Goal: Task Accomplishment & Management: Manage account settings

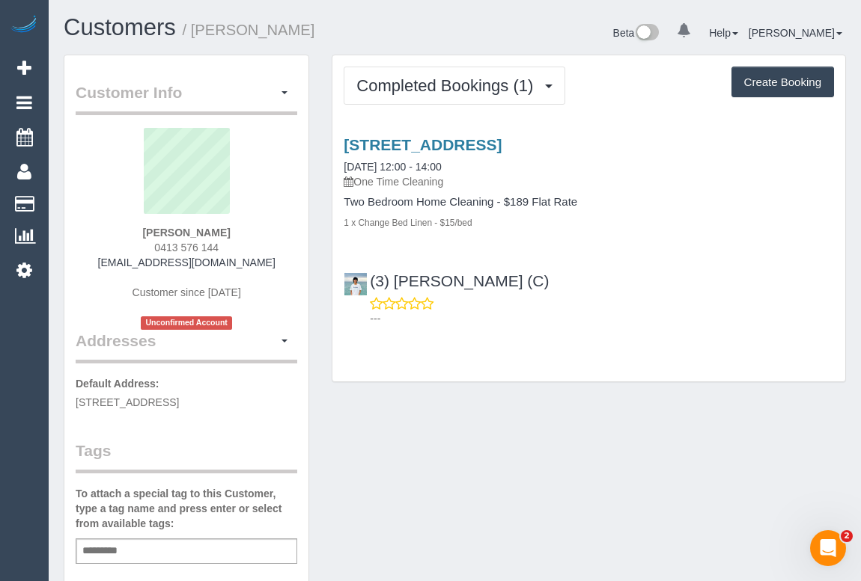
drag, startPoint x: 108, startPoint y: 270, endPoint x: 315, endPoint y: 279, distance: 207.5
click at [315, 279] on div "Customer Info Edit Contact Info Send Message Email Preferences Special Sales Ta…" at bounding box center [186, 564] width 268 height 1018
click at [270, 266] on div "James Delaney 0413 576 144 jamesdelaney.1@icloud.com Customer since 2025 Unconf…" at bounding box center [186, 229] width 221 height 202
drag, startPoint x: 265, startPoint y: 263, endPoint x: 112, endPoint y: 260, distance: 152.7
click at [112, 260] on div "James Delaney 0413 576 144 jamesdelaney.1@icloud.com Customer since 2025 Unconf…" at bounding box center [186, 229] width 221 height 202
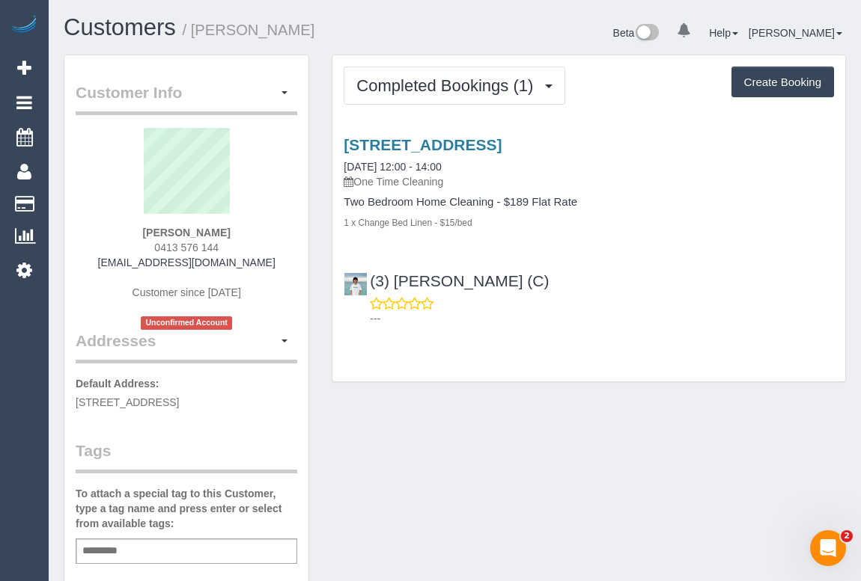
copy link "jamesdelaney.1@icloud.com"
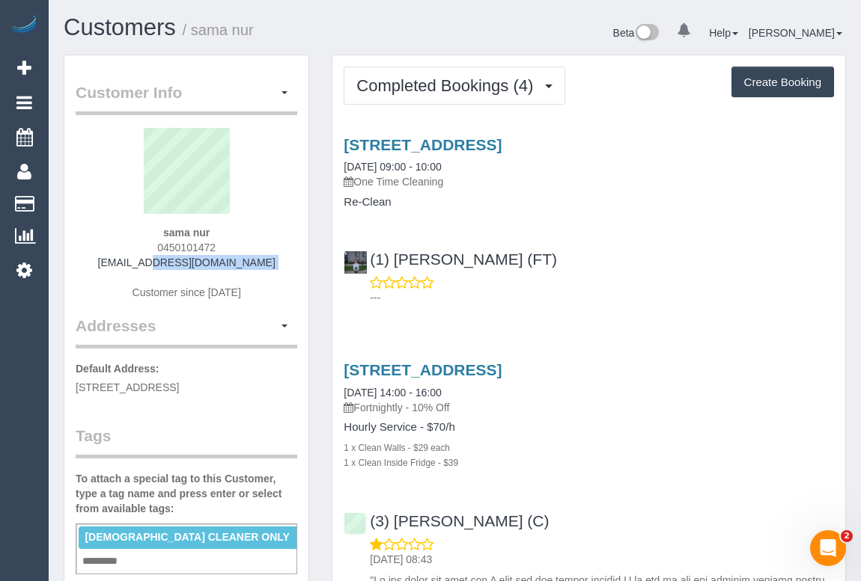
drag, startPoint x: 125, startPoint y: 267, endPoint x: 242, endPoint y: 270, distance: 117.5
click at [242, 270] on div "sama nur 0450101472 sah.qalb@gmail.com Customer since 2023" at bounding box center [186, 221] width 221 height 187
copy div "sah.qalb@gmail.com"
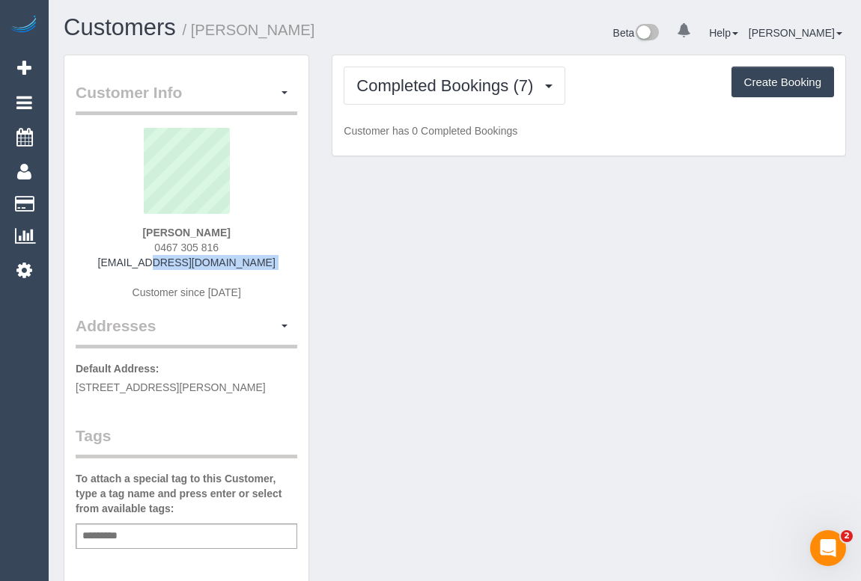
drag, startPoint x: 127, startPoint y: 258, endPoint x: 273, endPoint y: 272, distance: 146.6
click at [273, 272] on div "[PERSON_NAME] 0467 305 816 [EMAIL_ADDRESS][DOMAIN_NAME] Customer since [DATE]" at bounding box center [186, 221] width 221 height 187
copy div "[EMAIL_ADDRESS][DOMAIN_NAME]"
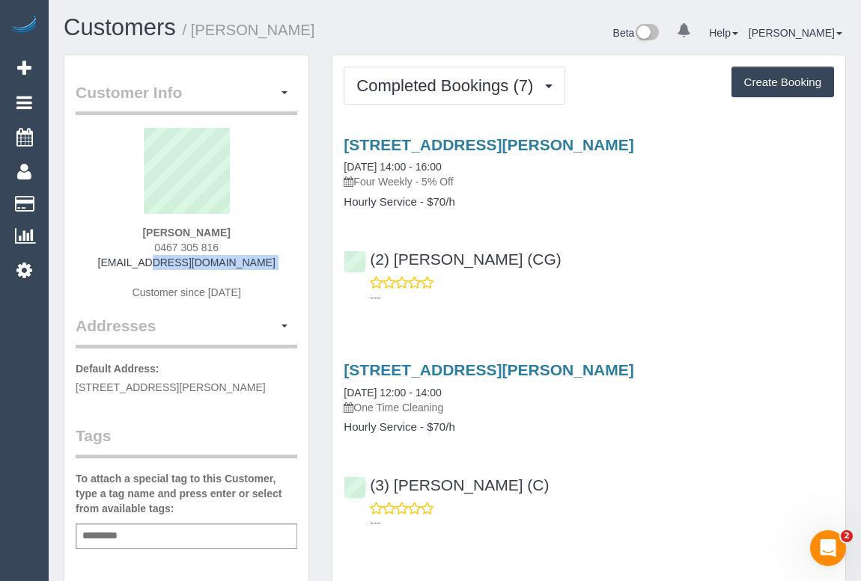
drag, startPoint x: 150, startPoint y: 233, endPoint x: 224, endPoint y: 229, distance: 74.2
click at [224, 229] on div "Jack Lefroy 0467 305 816 jacklefroy@gmail.com Customer since 2025" at bounding box center [186, 221] width 221 height 187
copy strong "Jack Lefroy"
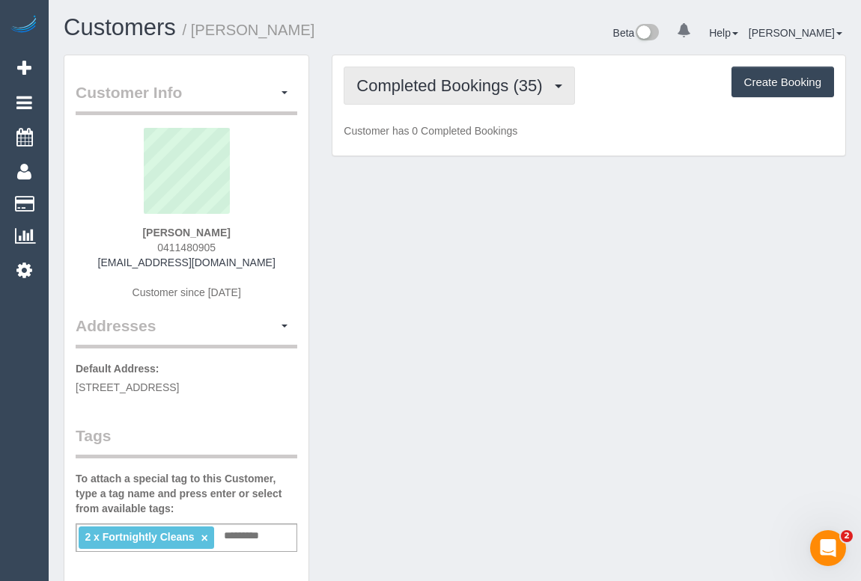
click at [474, 100] on button "Completed Bookings (35)" at bounding box center [458, 86] width 230 height 38
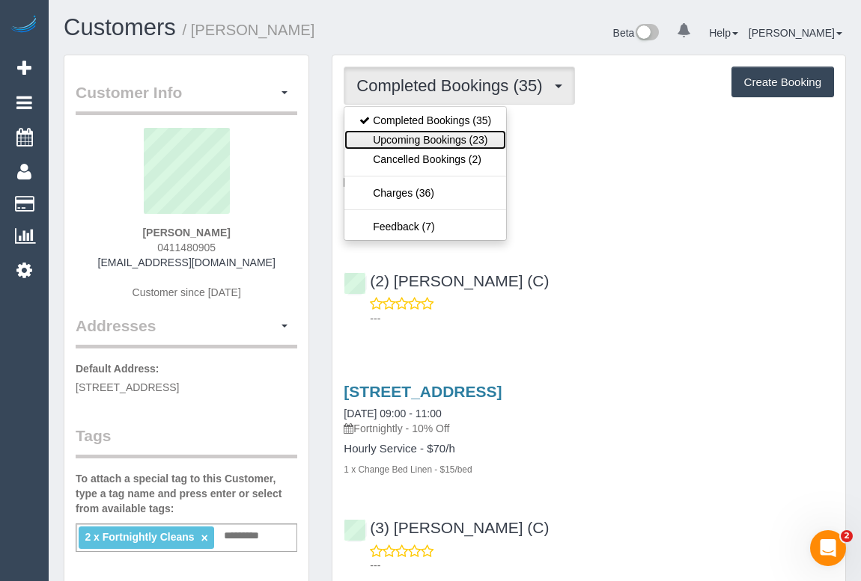
click at [448, 138] on link "Upcoming Bookings (23)" at bounding box center [425, 139] width 162 height 19
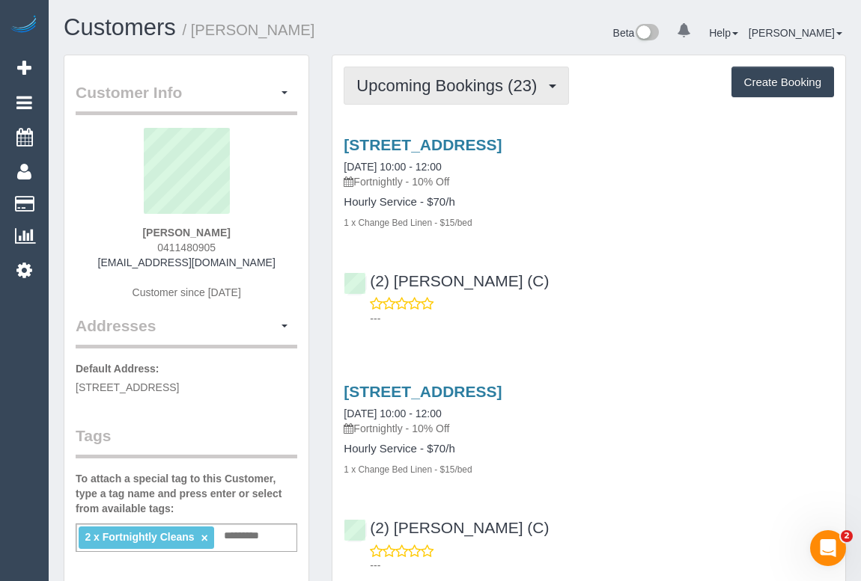
click at [455, 82] on span "Upcoming Bookings (23)" at bounding box center [450, 85] width 188 height 19
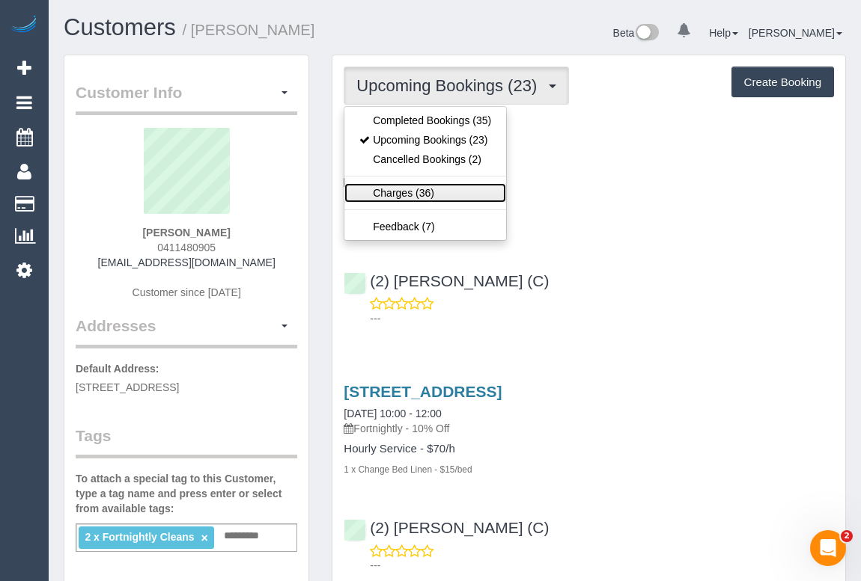
click at [418, 195] on link "Charges (36)" at bounding box center [425, 192] width 162 height 19
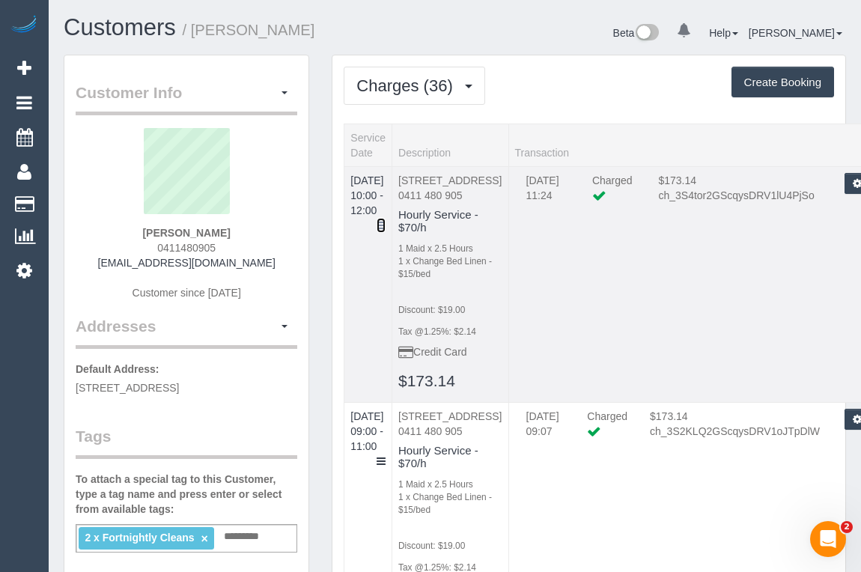
click at [385, 220] on icon at bounding box center [380, 225] width 9 height 10
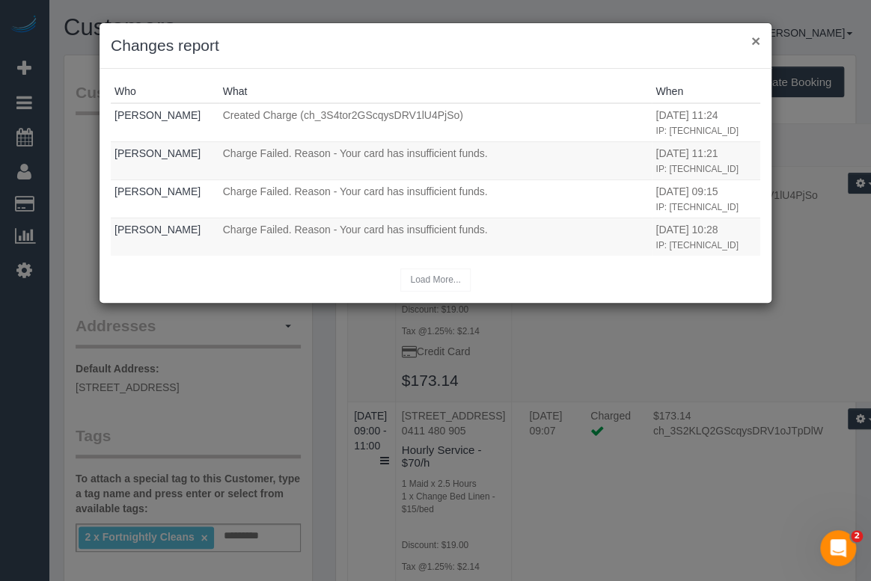
click at [757, 37] on button "×" at bounding box center [755, 41] width 9 height 16
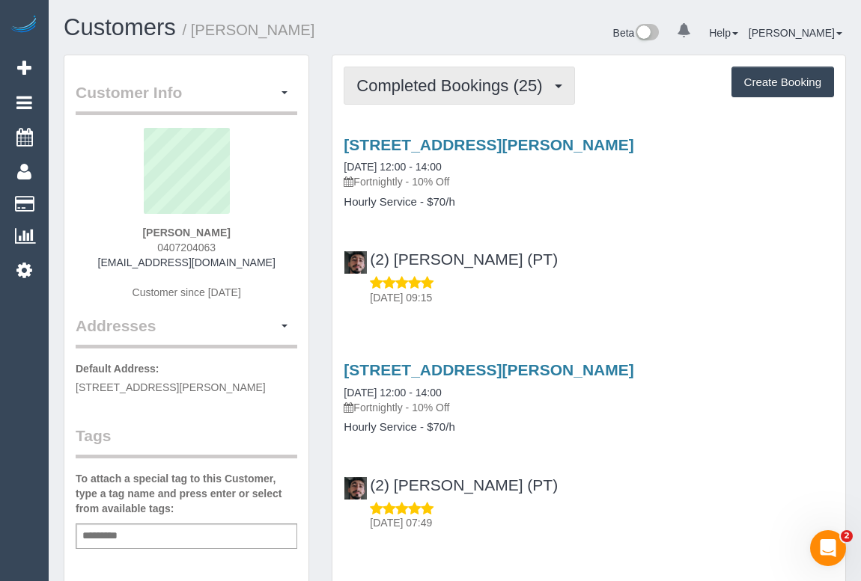
click at [462, 77] on span "Completed Bookings (25)" at bounding box center [452, 85] width 193 height 19
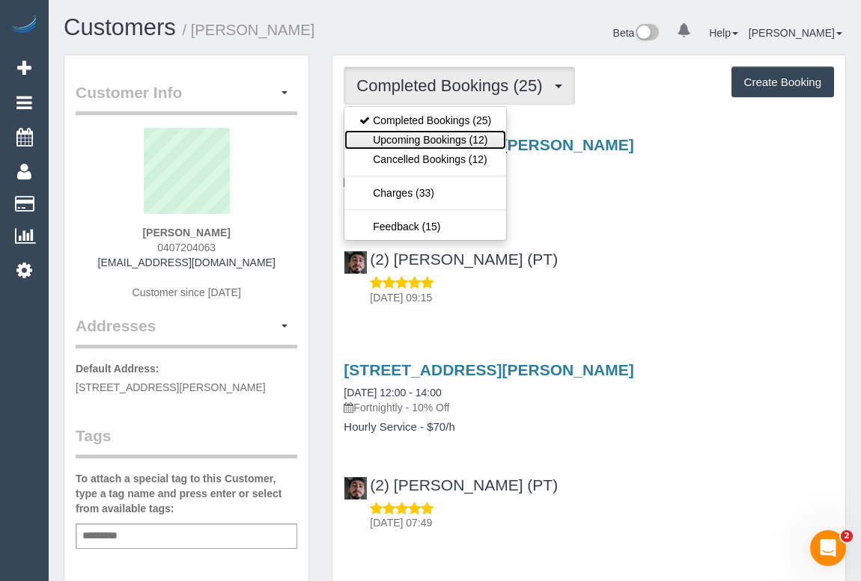
click at [449, 143] on link "Upcoming Bookings (12)" at bounding box center [425, 139] width 162 height 19
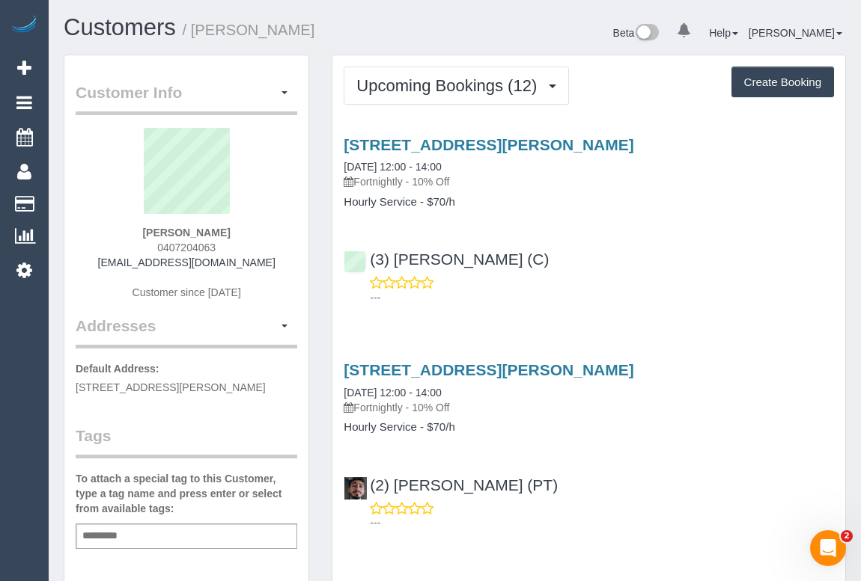
click at [632, 224] on div "190 Albert Street, 58, East Melbourne, VIC 3002 09/09/2025 12:00 - 14:00 Fortni…" at bounding box center [588, 217] width 513 height 189
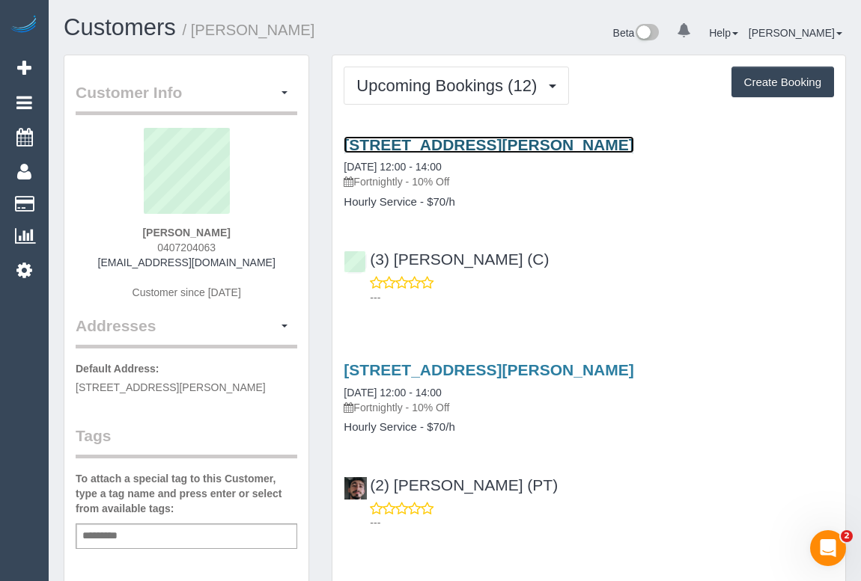
click at [507, 147] on link "190 Albert Street, 58, East Melbourne, VIC 3002" at bounding box center [488, 144] width 290 height 17
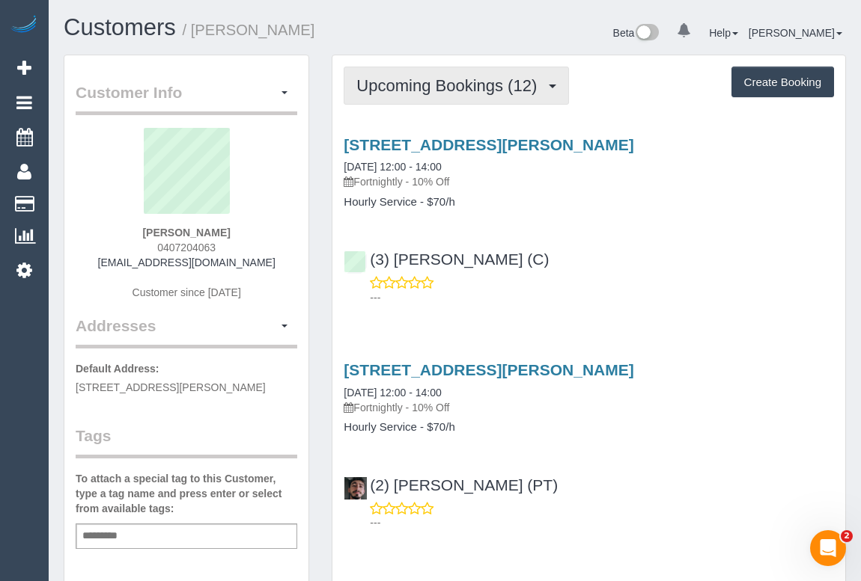
click at [444, 94] on button "Upcoming Bookings (12)" at bounding box center [455, 86] width 225 height 38
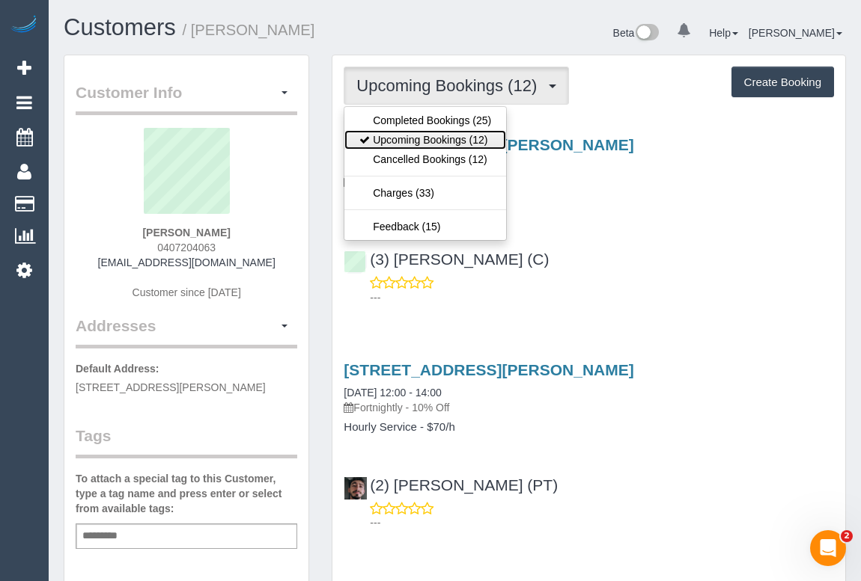
click at [453, 138] on link "Upcoming Bookings (12)" at bounding box center [425, 139] width 162 height 19
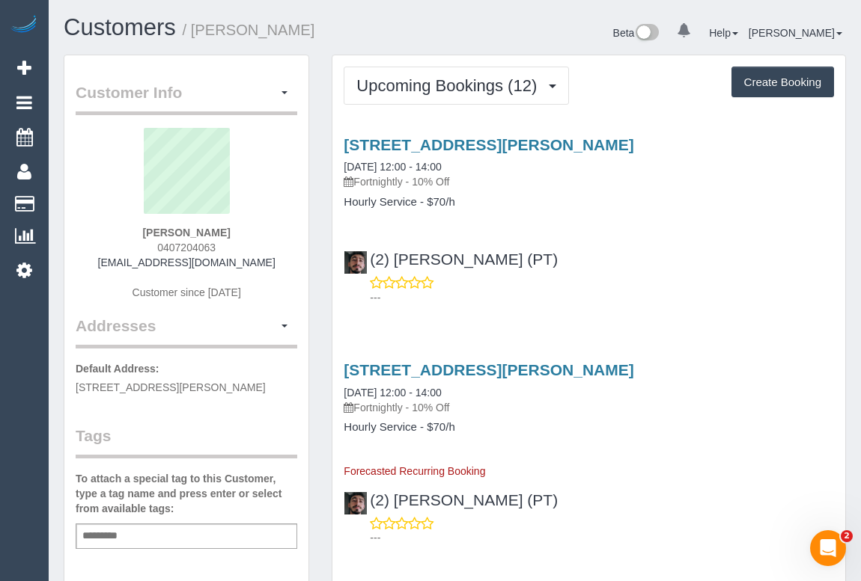
click at [667, 281] on div "---" at bounding box center [588, 290] width 490 height 30
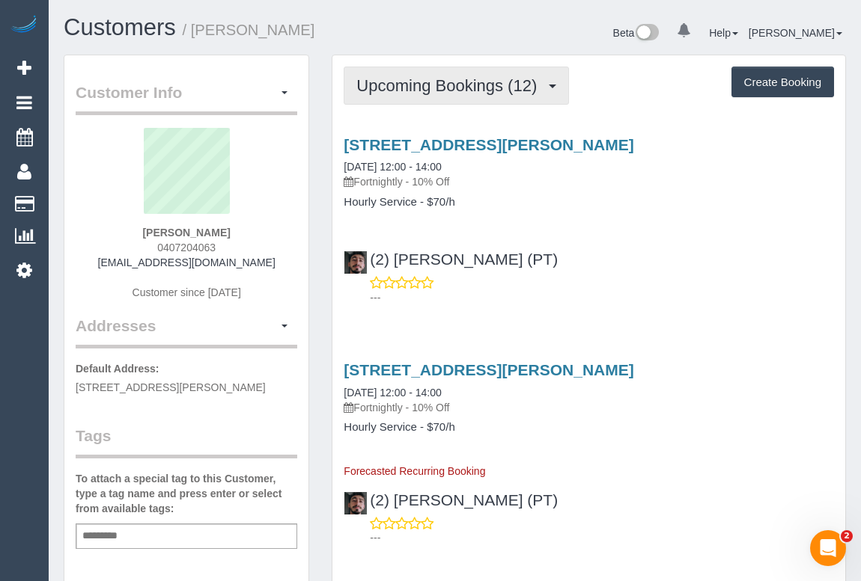
click at [432, 88] on span "Upcoming Bookings (12)" at bounding box center [450, 85] width 188 height 19
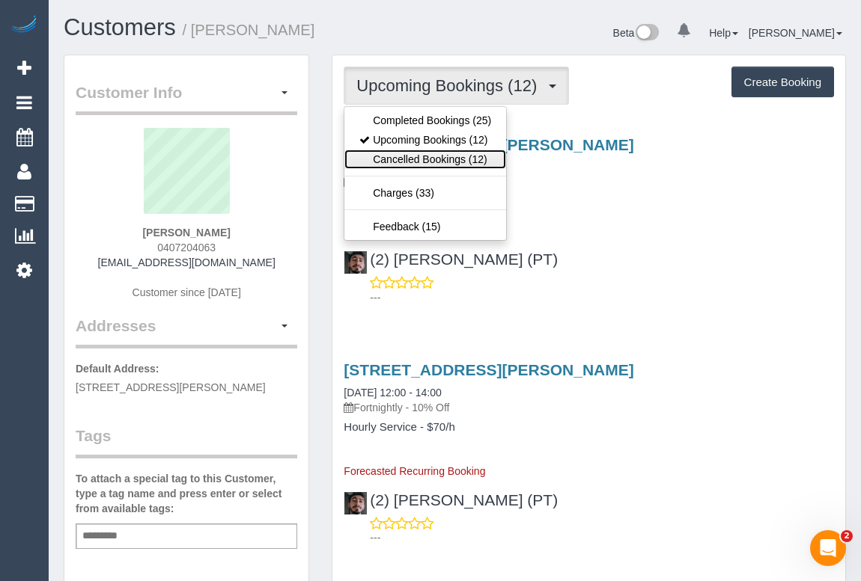
click at [403, 157] on link "Cancelled Bookings (12)" at bounding box center [425, 159] width 162 height 19
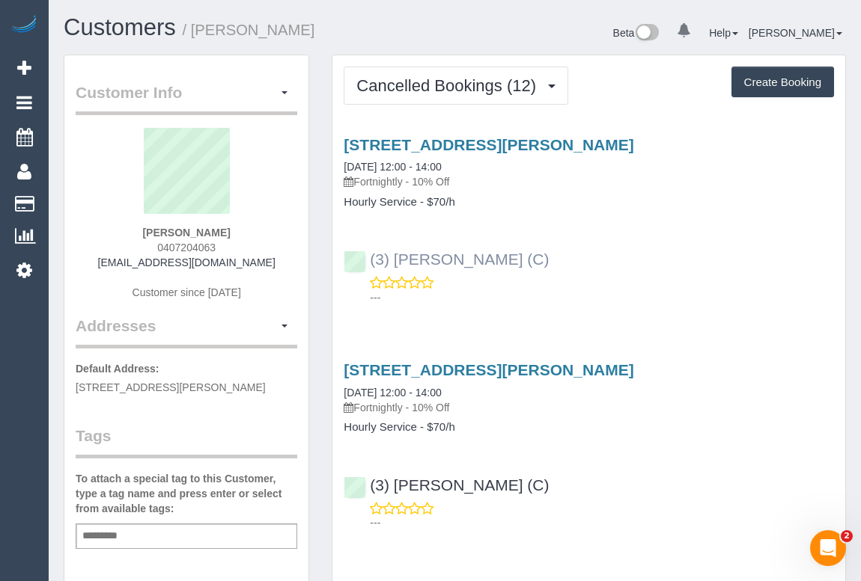
drag, startPoint x: 542, startPoint y: 266, endPoint x: 375, endPoint y: 262, distance: 166.9
click at [375, 262] on div "(3) John Maldeniya (C) ---" at bounding box center [588, 271] width 513 height 67
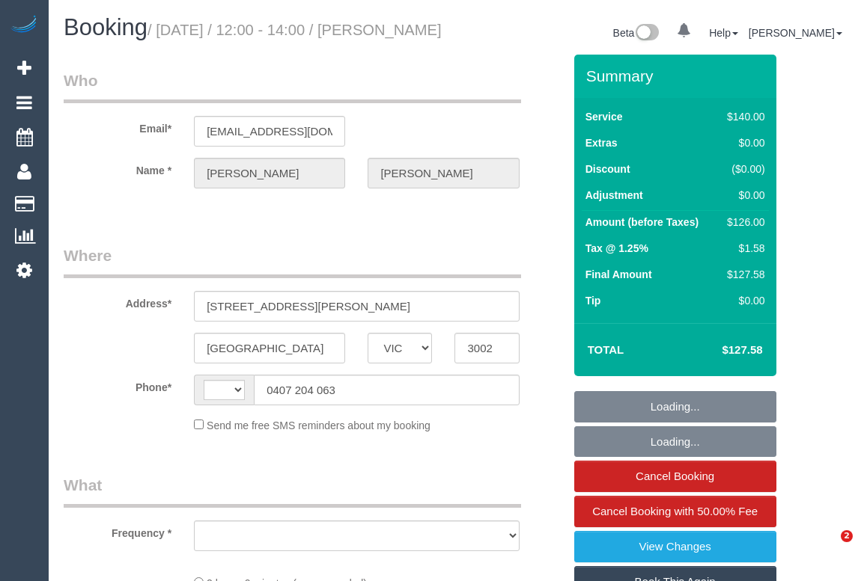
select select "VIC"
select select "string:AU"
select select "object:532"
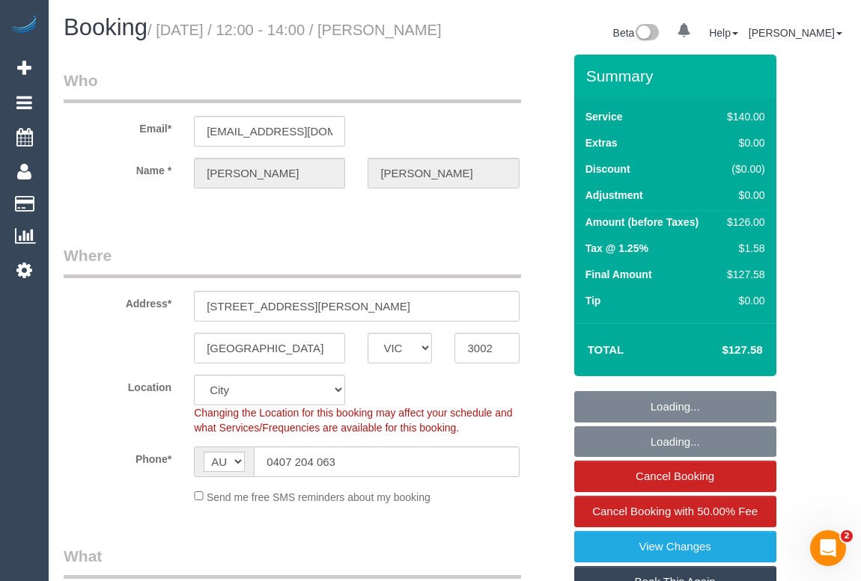
select select "string:stripe-pm_1PL3Hn2GScqysDRV0Vhir436"
select select "number:28"
select select "number:14"
select select "number:19"
select select "number:36"
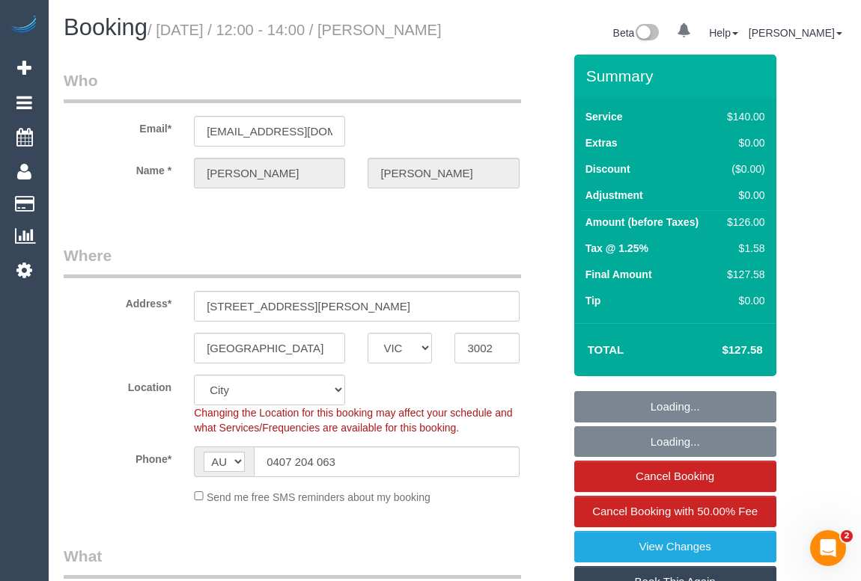
select select "number:34"
select select "object:874"
select select "spot1"
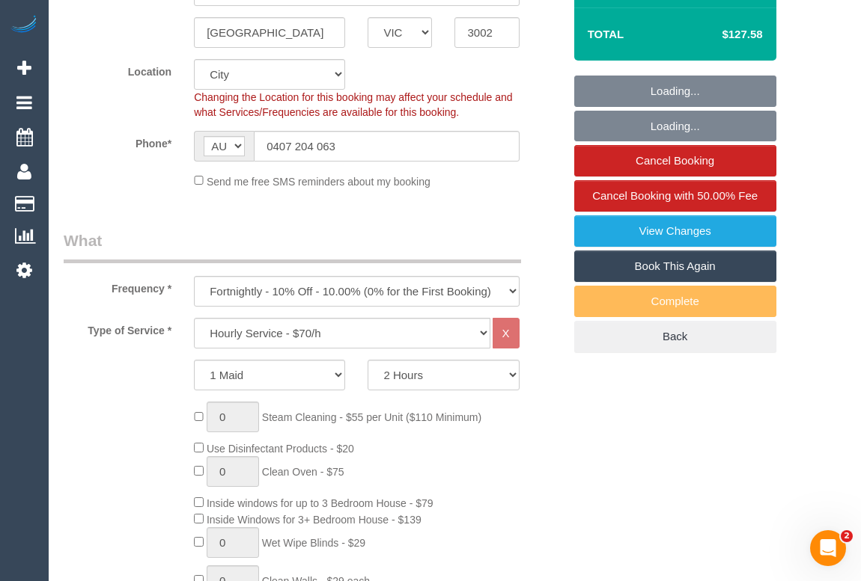
scroll to position [340, 0]
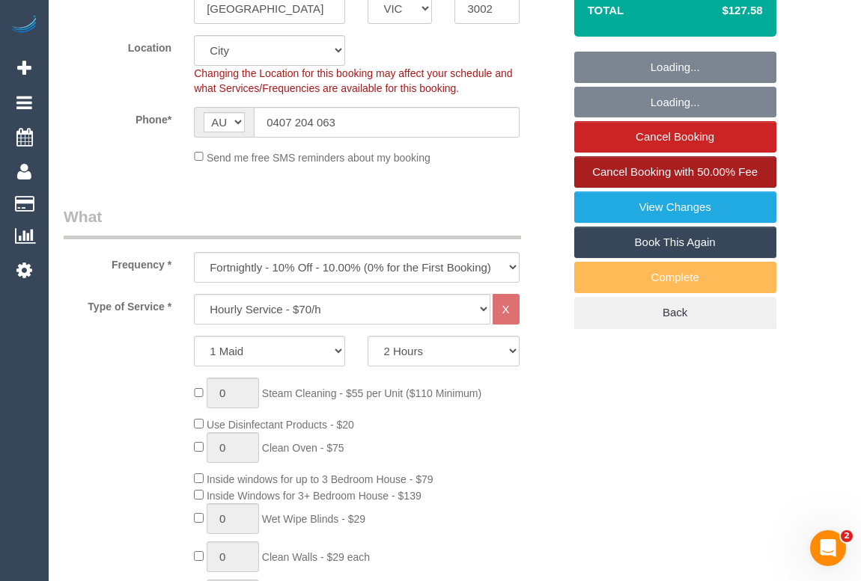
click at [672, 178] on span "Cancel Booking with 50.00% Fee" at bounding box center [674, 171] width 165 height 13
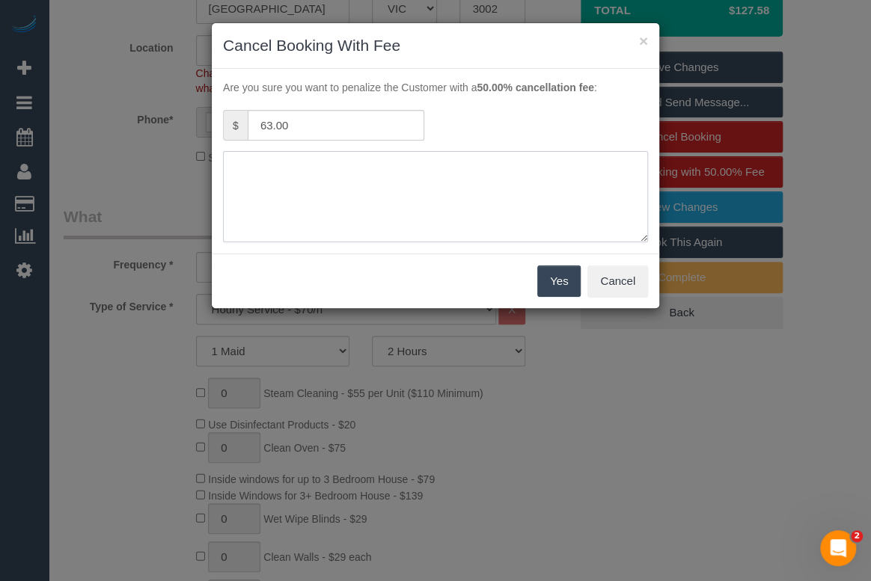
click at [289, 174] on textarea at bounding box center [435, 196] width 425 height 91
type textarea "Unwell. - via sms- OM"
click at [561, 275] on button "Yes" at bounding box center [558, 281] width 43 height 31
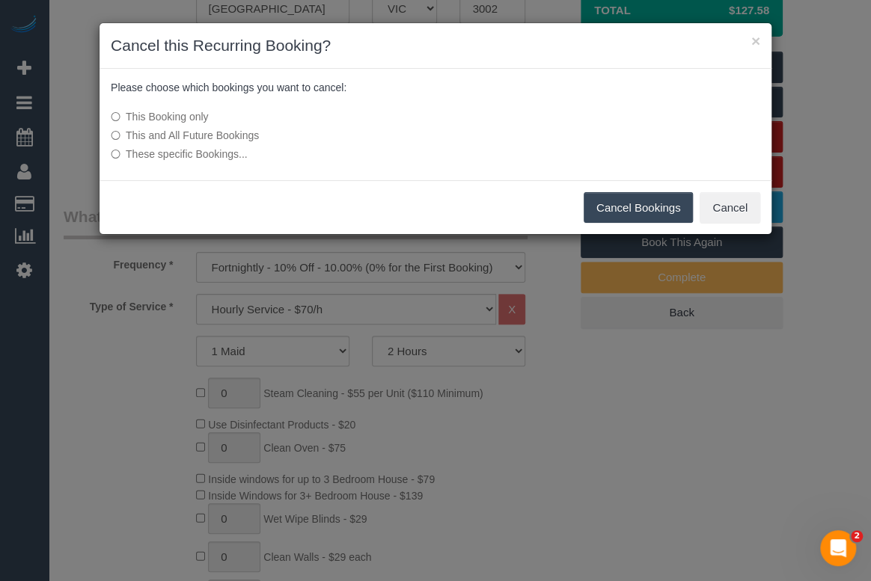
click at [652, 202] on button "Cancel Bookings" at bounding box center [639, 207] width 110 height 31
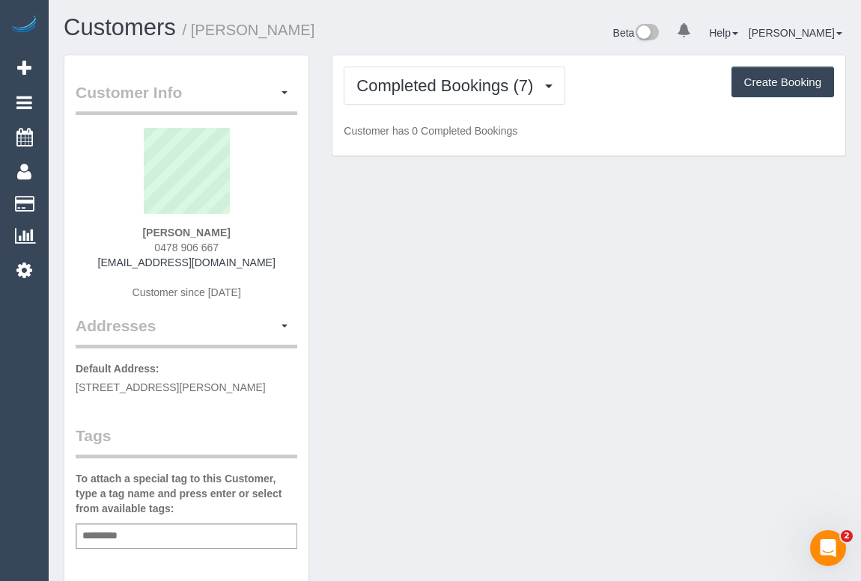
drag, startPoint x: 153, startPoint y: 246, endPoint x: 263, endPoint y: 245, distance: 110.0
click at [263, 245] on div "Jeslin Lim 0478 906 667 limeyjeslin@gmail.com Customer since 2016" at bounding box center [186, 221] width 221 height 187
copy span "0478 906 667"
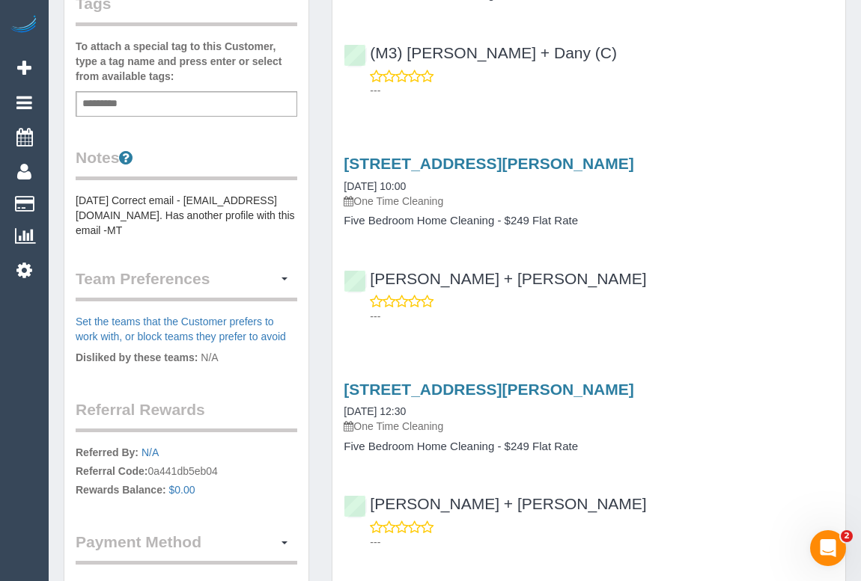
scroll to position [408, 0]
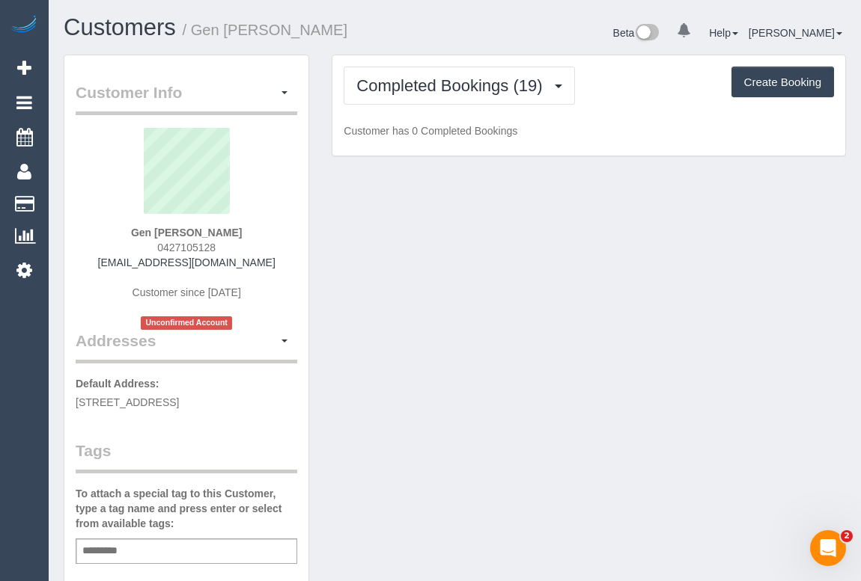
drag, startPoint x: 153, startPoint y: 245, endPoint x: 245, endPoint y: 246, distance: 92.0
click at [245, 246] on div "Gen [PERSON_NAME] 0427105128 [EMAIL_ADDRESS][DOMAIN_NAME] Customer since [DATE]…" at bounding box center [186, 229] width 221 height 202
copy span "0427105128"
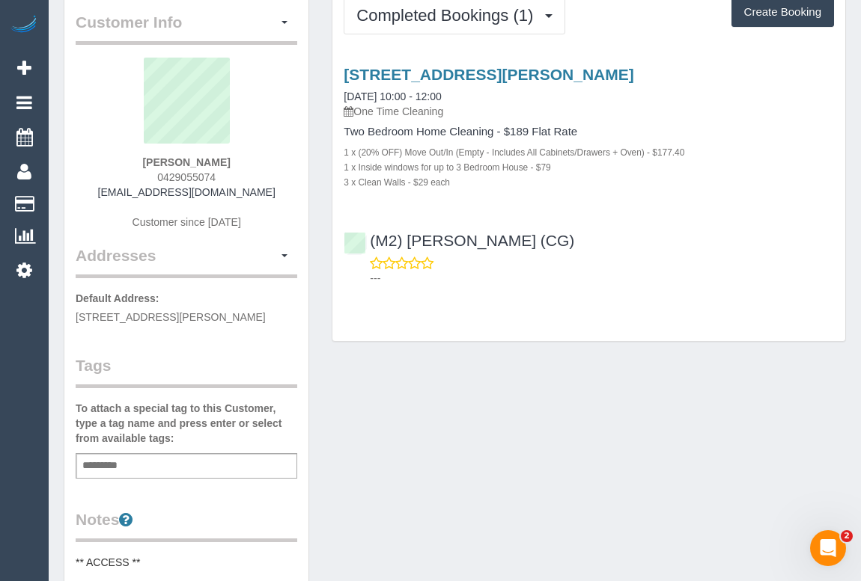
scroll to position [204, 0]
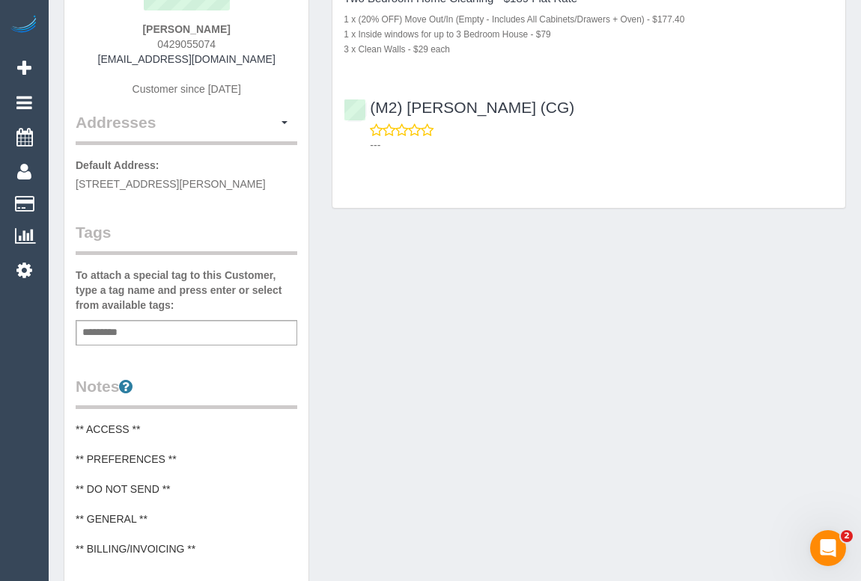
click at [139, 336] on div "Add a tag" at bounding box center [186, 332] width 221 height 25
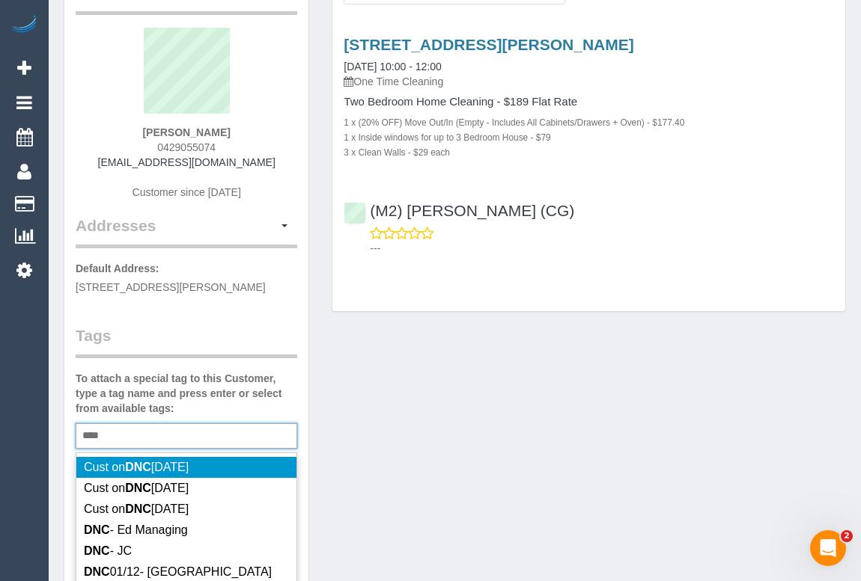
scroll to position [0, 0]
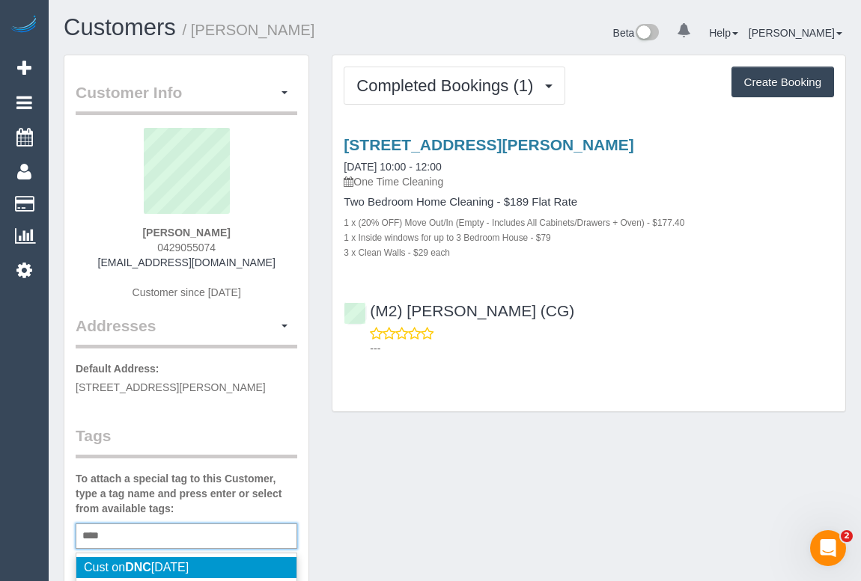
type input "***"
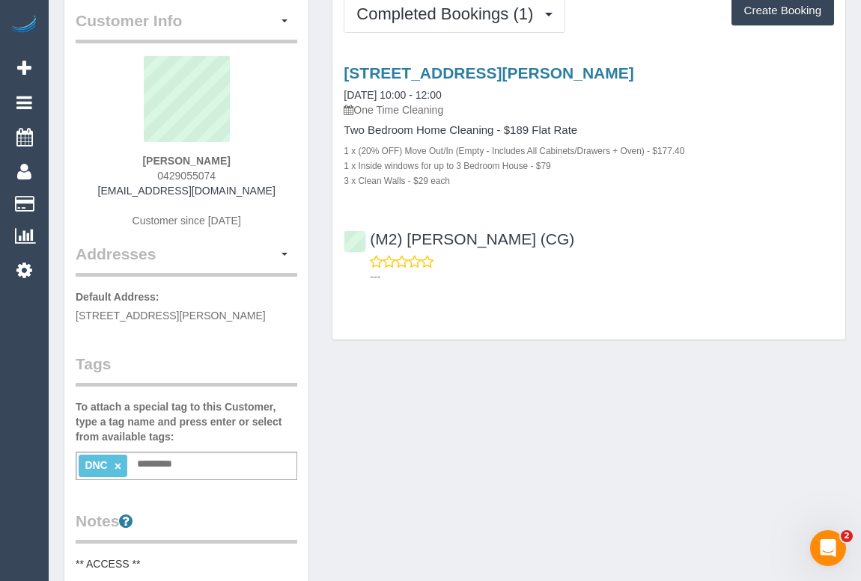
scroll to position [135, 0]
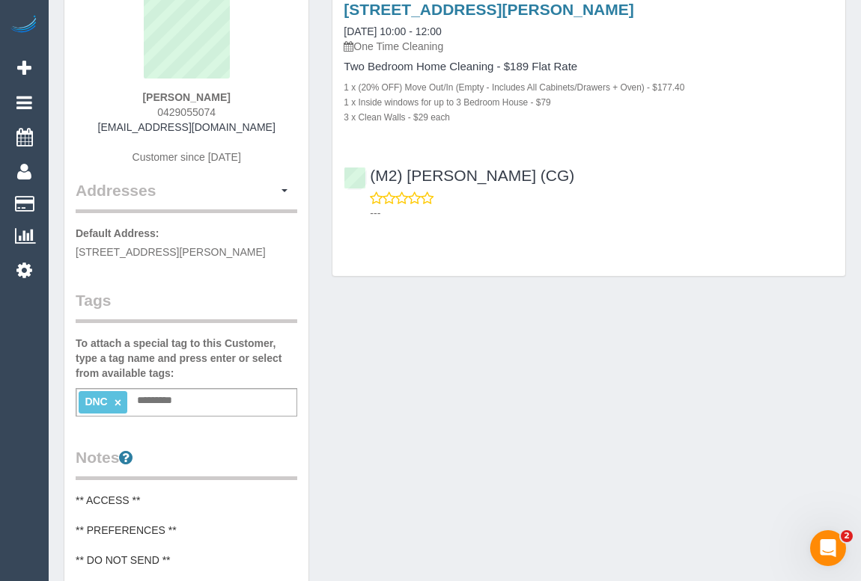
click at [115, 400] on link "×" at bounding box center [117, 403] width 7 height 13
click at [108, 397] on ng-include "DNC ×" at bounding box center [103, 402] width 37 height 12
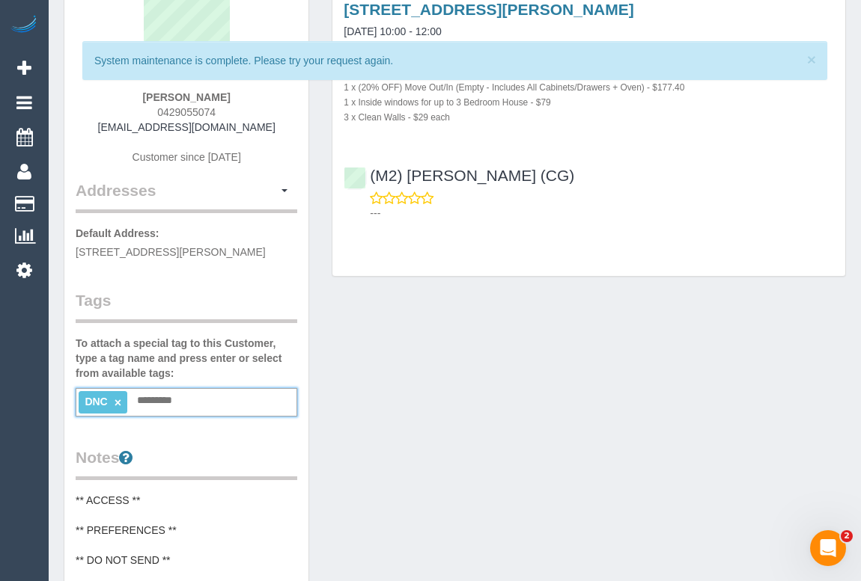
click at [108, 397] on ng-include "DNC ×" at bounding box center [103, 402] width 37 height 12
click at [475, 405] on div "Customer Info Edit Contact Info Send Message Email Preferences Special Sales Ta…" at bounding box center [454, 481] width 804 height 1125
click at [115, 399] on link "×" at bounding box center [117, 403] width 7 height 13
click at [124, 400] on input "text" at bounding box center [104, 400] width 51 height 19
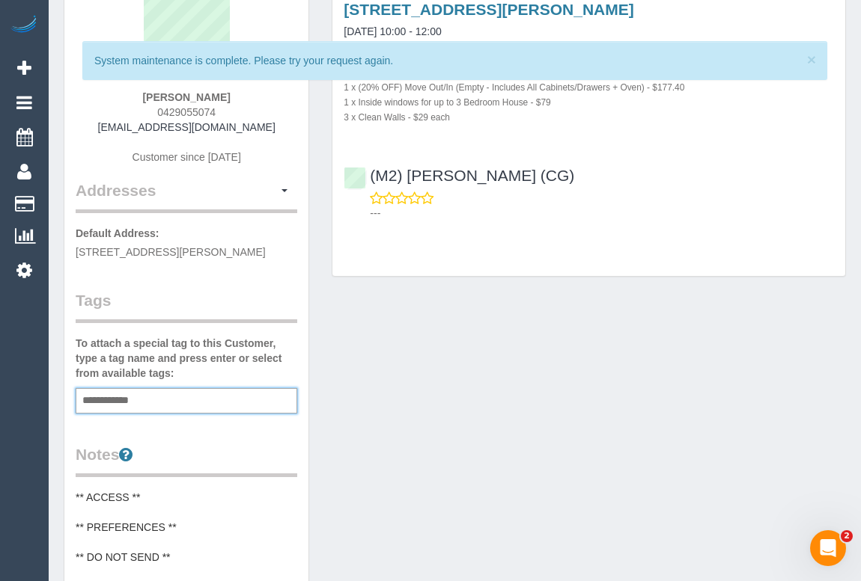
click at [102, 397] on input "**********" at bounding box center [115, 400] width 73 height 19
type input "**********"
click at [385, 427] on div "Customer Info Edit Contact Info Send Message Email Preferences Special Sales Ta…" at bounding box center [454, 480] width 804 height 1122
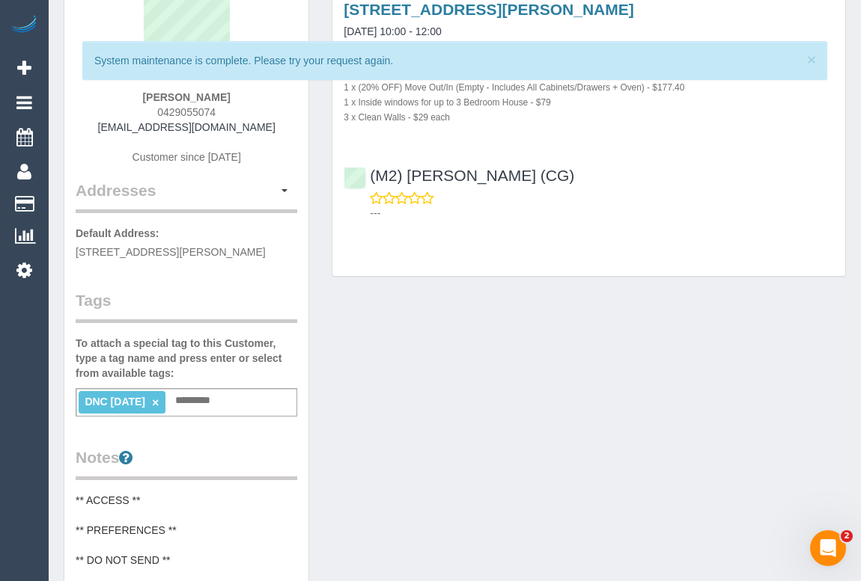
click at [446, 401] on div "Customer Info Edit Contact Info Send Message Email Preferences Special Sales Ta…" at bounding box center [454, 481] width 804 height 1125
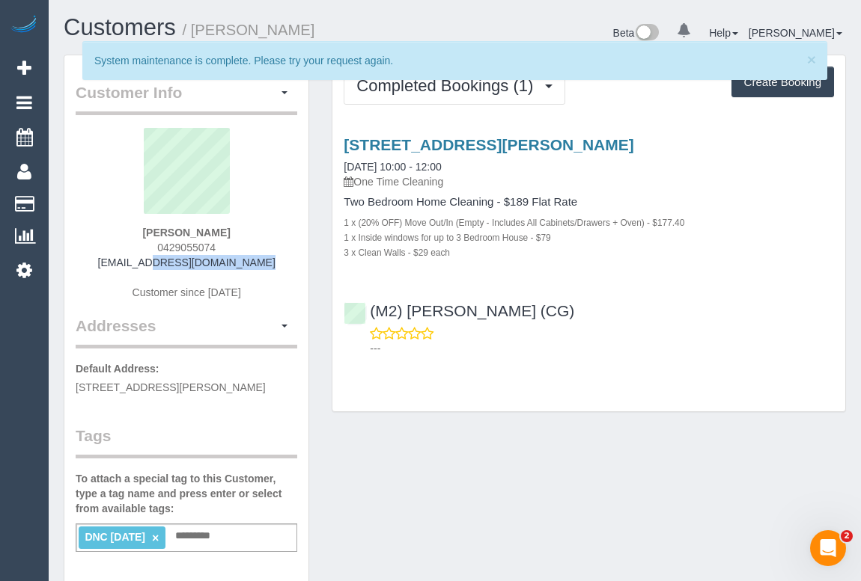
drag, startPoint x: 126, startPoint y: 260, endPoint x: 271, endPoint y: 266, distance: 145.3
click at [271, 266] on div "Desiree Munro 0429055074 munrode@hotmail.com Customer since 2025" at bounding box center [186, 221] width 221 height 187
copy link "munrode@hotmail.com"
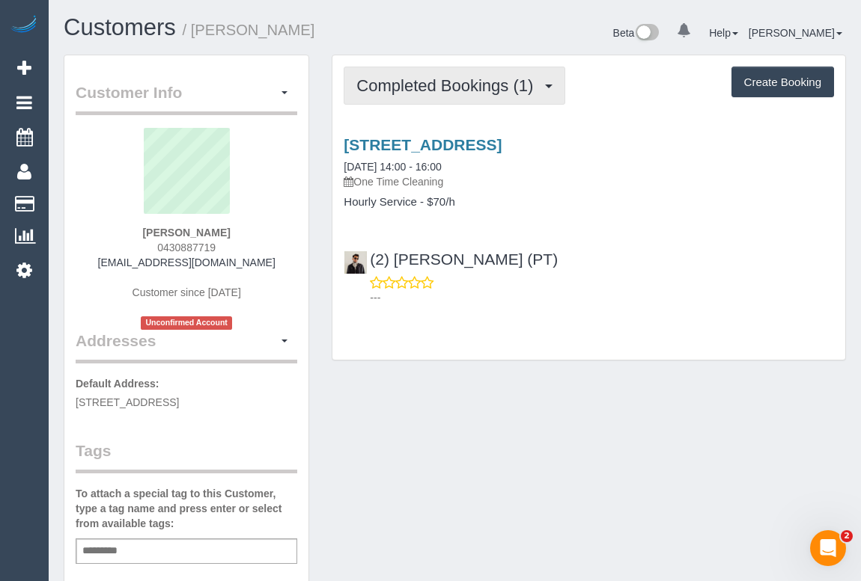
click at [427, 84] on span "Completed Bookings (1)" at bounding box center [448, 85] width 184 height 19
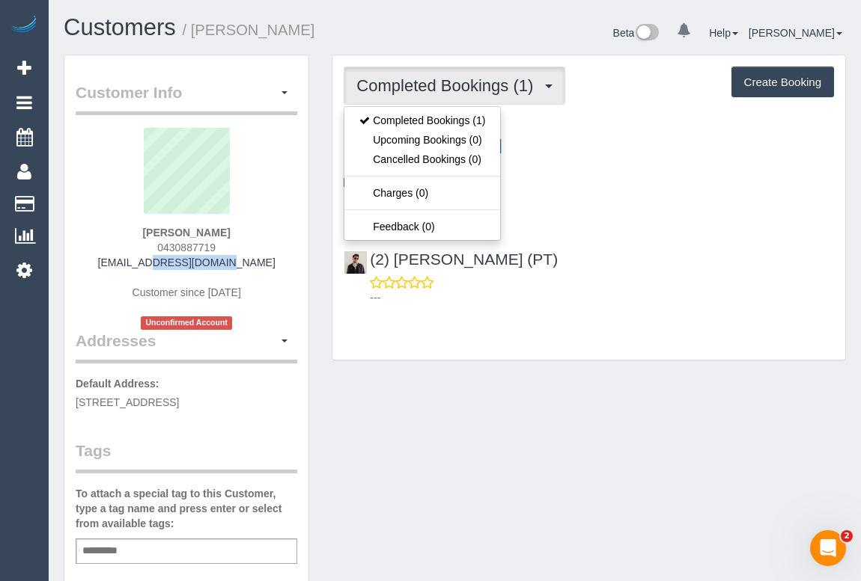
drag, startPoint x: 142, startPoint y: 264, endPoint x: 236, endPoint y: 264, distance: 93.5
click at [236, 264] on div "[PERSON_NAME] 0430887719 [PERSON_NAME][EMAIL_ADDRESS][PERSON_NAME][DOMAIN_NAME]…" at bounding box center [186, 229] width 221 height 202
copy link "[EMAIL_ADDRESS][DOMAIN_NAME]"
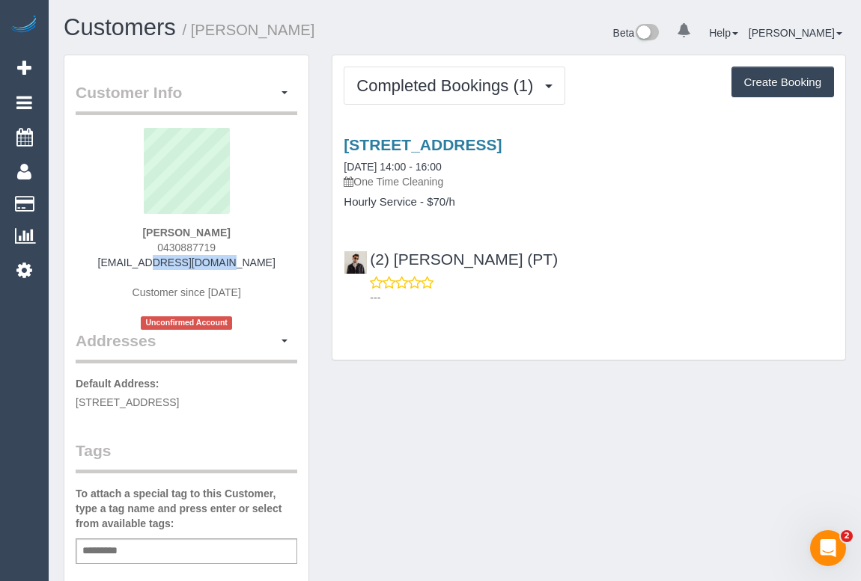
drag, startPoint x: 148, startPoint y: 224, endPoint x: 227, endPoint y: 230, distance: 79.5
click at [227, 230] on div "[PERSON_NAME] 0430887719 [PERSON_NAME][EMAIL_ADDRESS][PERSON_NAME][DOMAIN_NAME]…" at bounding box center [186, 229] width 221 height 202
copy strong "[PERSON_NAME]"
drag, startPoint x: 153, startPoint y: 243, endPoint x: 256, endPoint y: 252, distance: 103.7
click at [256, 252] on div "[PERSON_NAME] 0430887719 [PERSON_NAME][EMAIL_ADDRESS][PERSON_NAME][DOMAIN_NAME]…" at bounding box center [186, 229] width 221 height 202
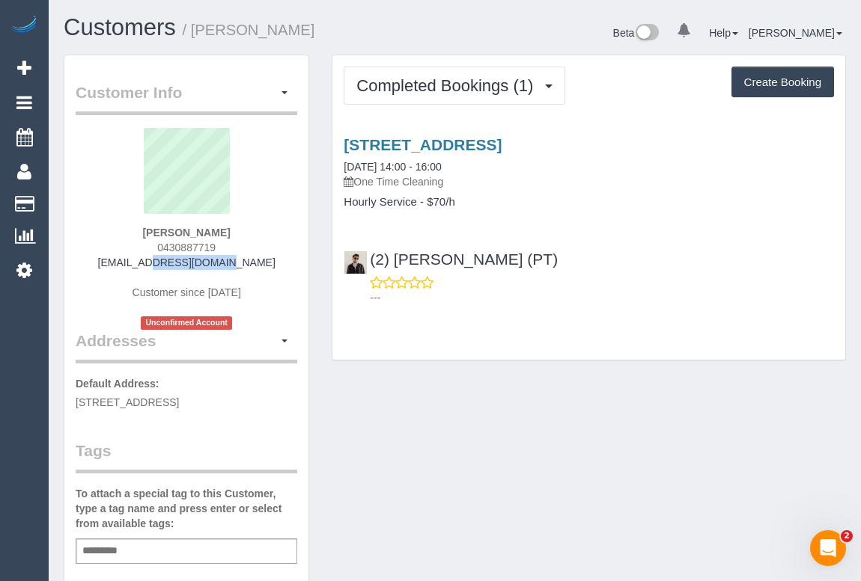
copy span "0430887719"
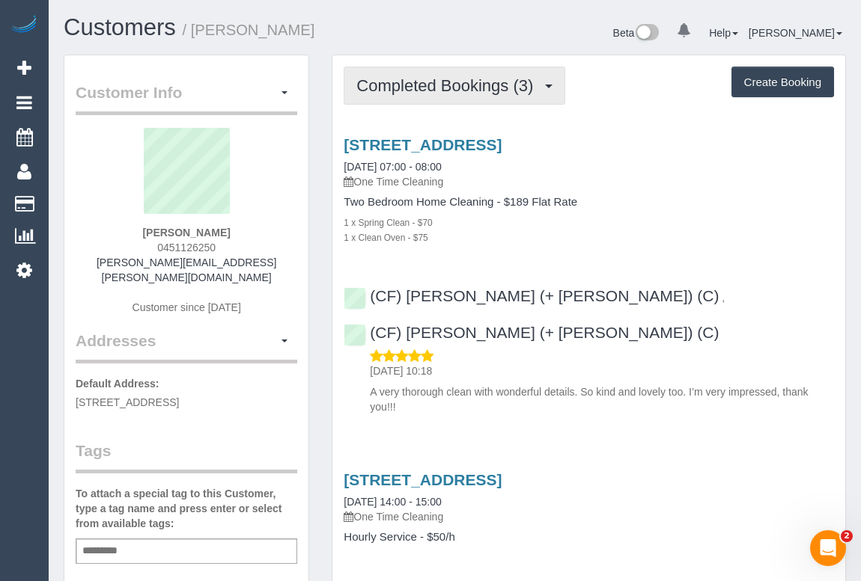
click at [451, 83] on span "Completed Bookings (3)" at bounding box center [448, 85] width 184 height 19
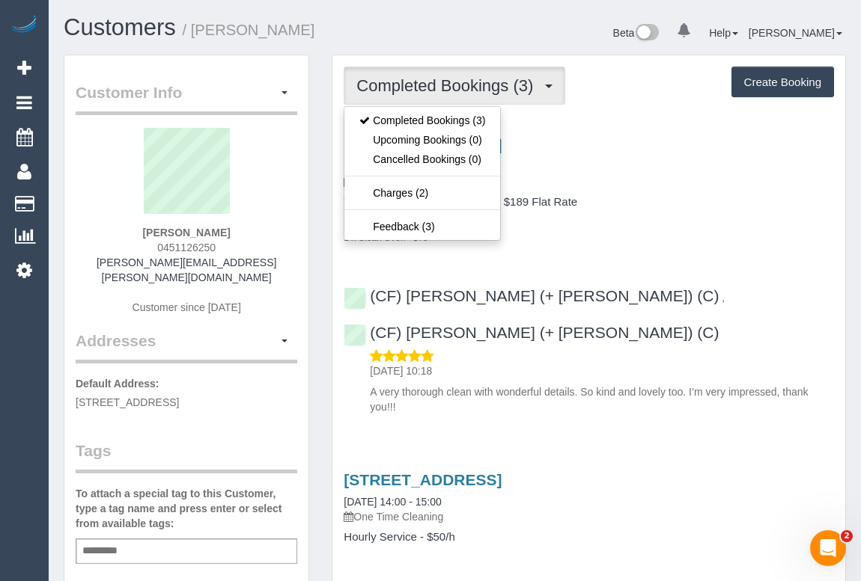
click at [704, 218] on div "1 x Spring Clean - $70" at bounding box center [588, 222] width 490 height 15
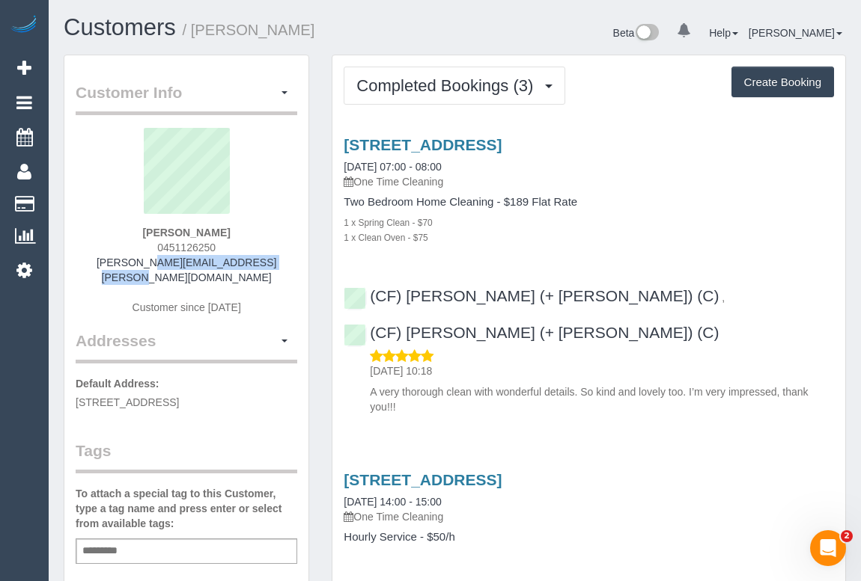
drag, startPoint x: 106, startPoint y: 261, endPoint x: 257, endPoint y: 266, distance: 150.5
click at [257, 266] on div "Joanna Francis 0451126250 joanna.francis@hotmail.com Customer since 2018" at bounding box center [186, 229] width 221 height 202
copy link "joanna.francis@hotmail.com"
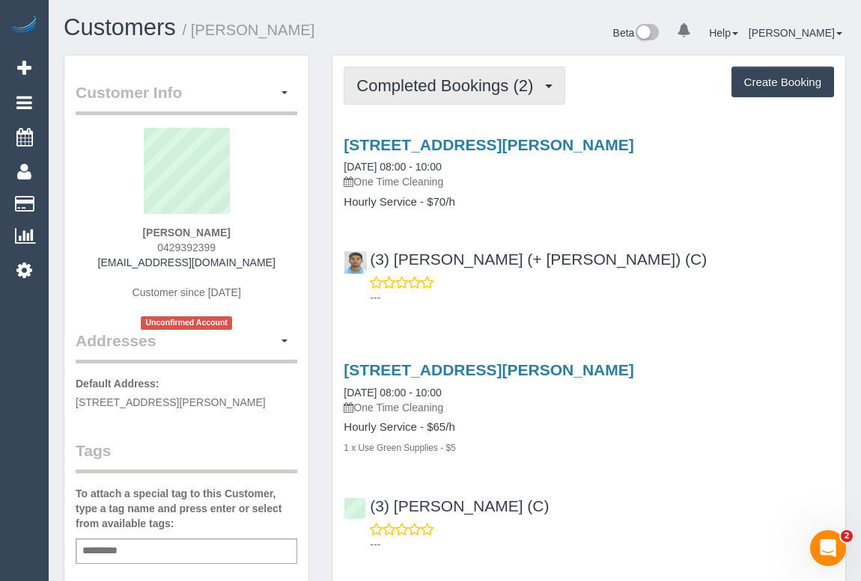
click at [466, 82] on span "Completed Bookings (2)" at bounding box center [448, 85] width 184 height 19
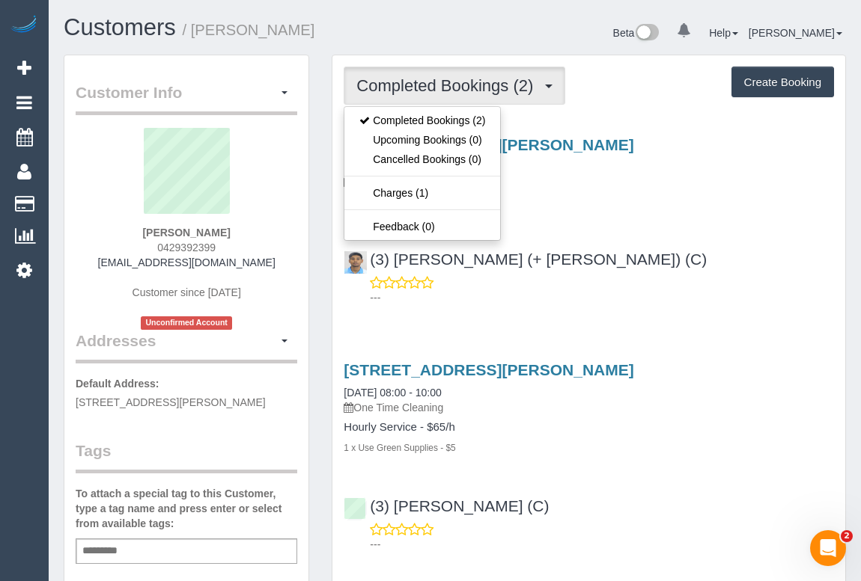
click at [596, 243] on div "(3) [PERSON_NAME] (+ [PERSON_NAME]) (C) ---" at bounding box center [588, 271] width 513 height 67
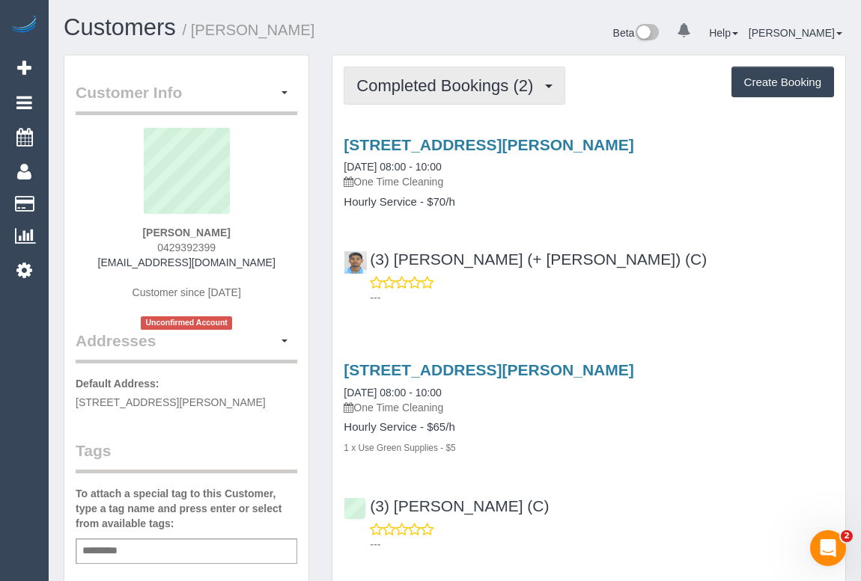
click at [432, 97] on button "Completed Bookings (2)" at bounding box center [453, 86] width 221 height 38
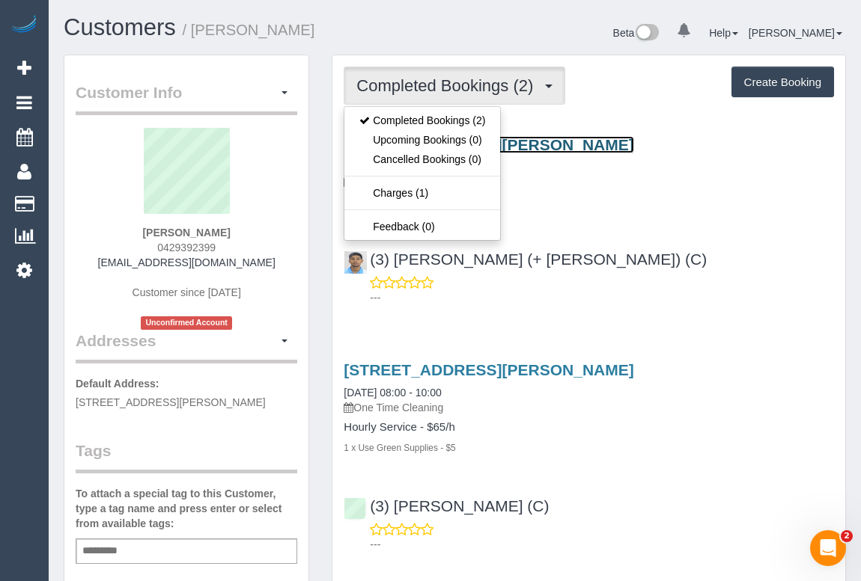
click at [575, 141] on link "[STREET_ADDRESS][PERSON_NAME]" at bounding box center [488, 144] width 290 height 17
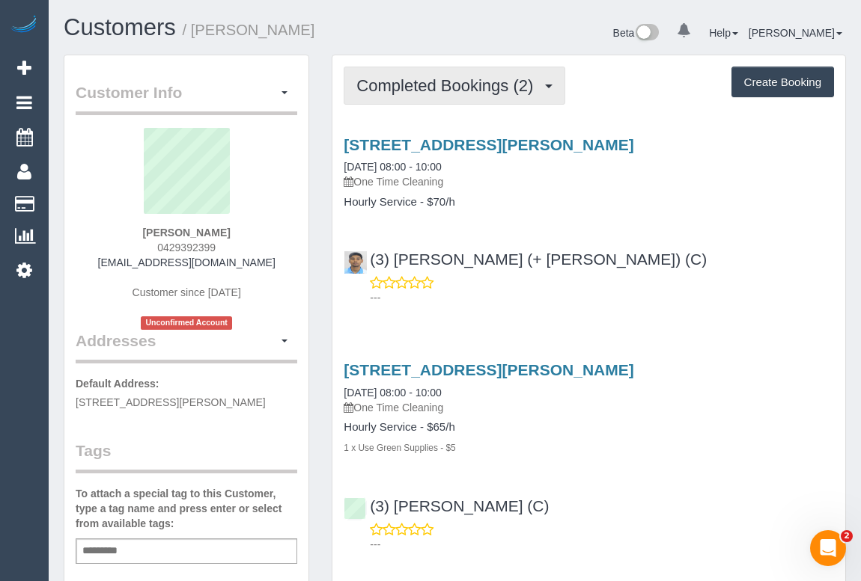
click at [449, 97] on button "Completed Bookings (2)" at bounding box center [453, 86] width 221 height 38
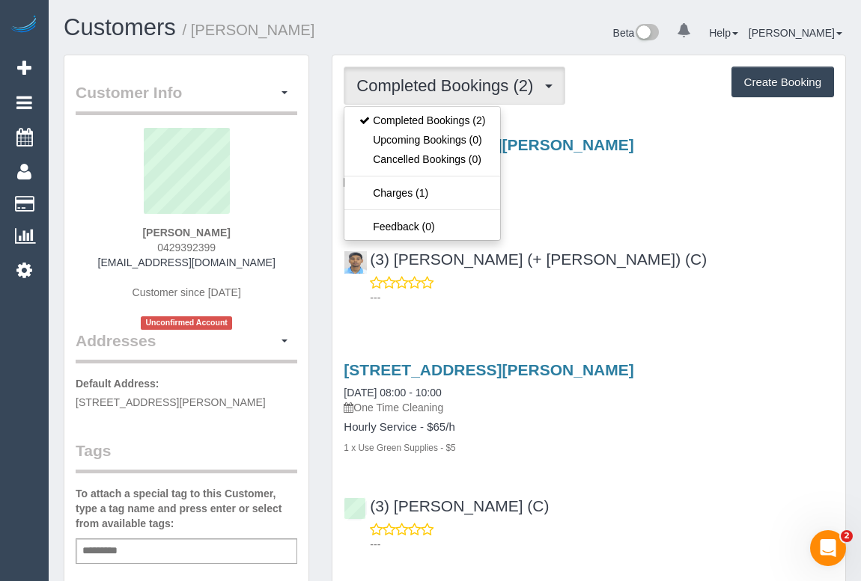
click at [652, 277] on div "---" at bounding box center [588, 290] width 490 height 30
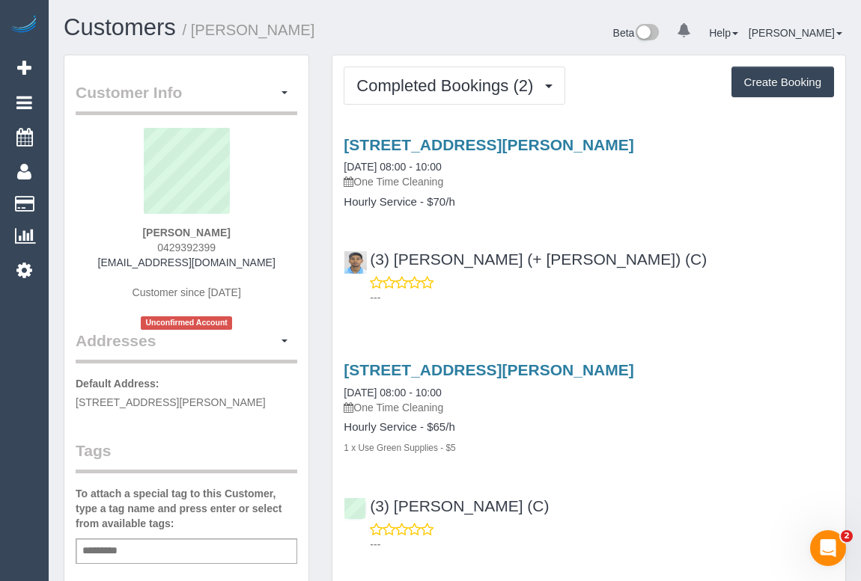
click at [616, 314] on div "Service Feedback [STREET_ADDRESS][PERSON_NAME] [DATE] 08:00 - 10:00 One Time Cl…" at bounding box center [588, 340] width 490 height 435
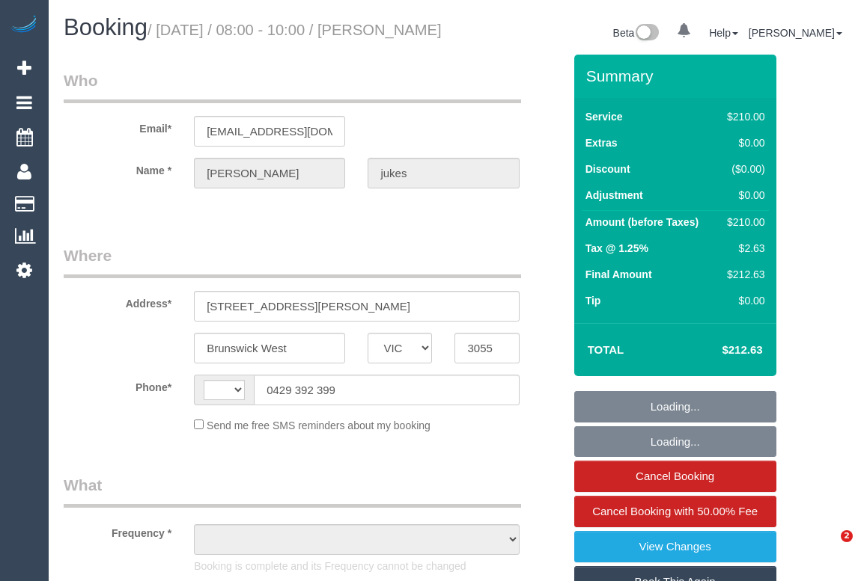
select select "VIC"
select select "string:AU"
select select "object:537"
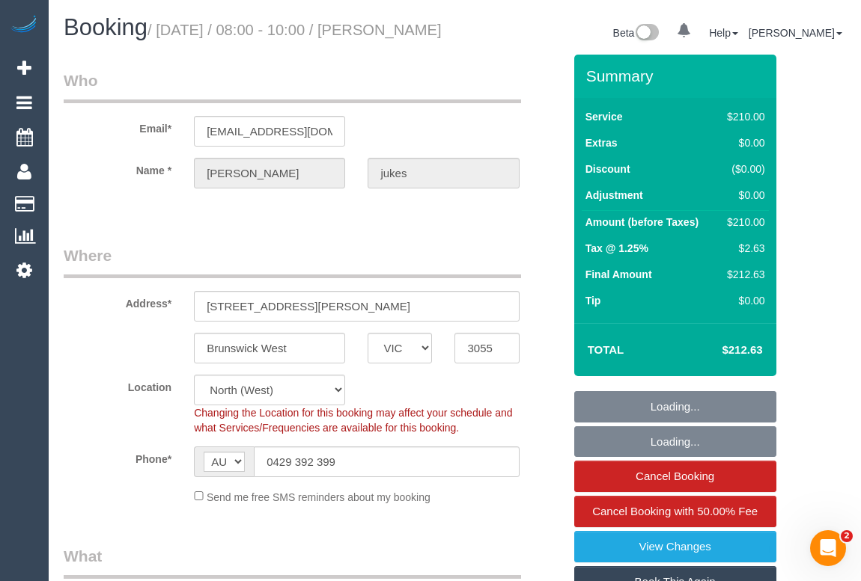
select select "string:stripe-pm_1RzU8C2GScqysDRV25E1ZP0k"
select select "180"
select select "number:27"
select select "number:14"
select select "number:18"
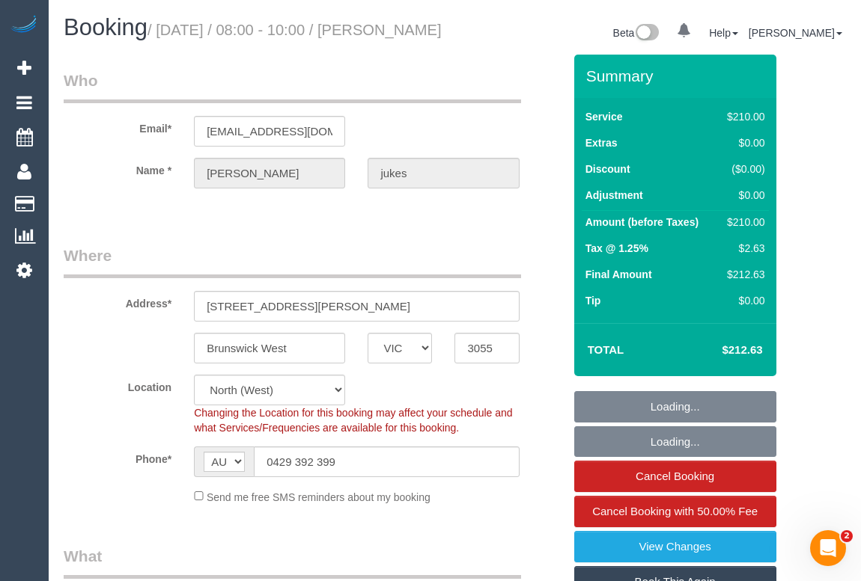
select select "number:25"
select select "number:26"
select select "object:1577"
select select "spot1"
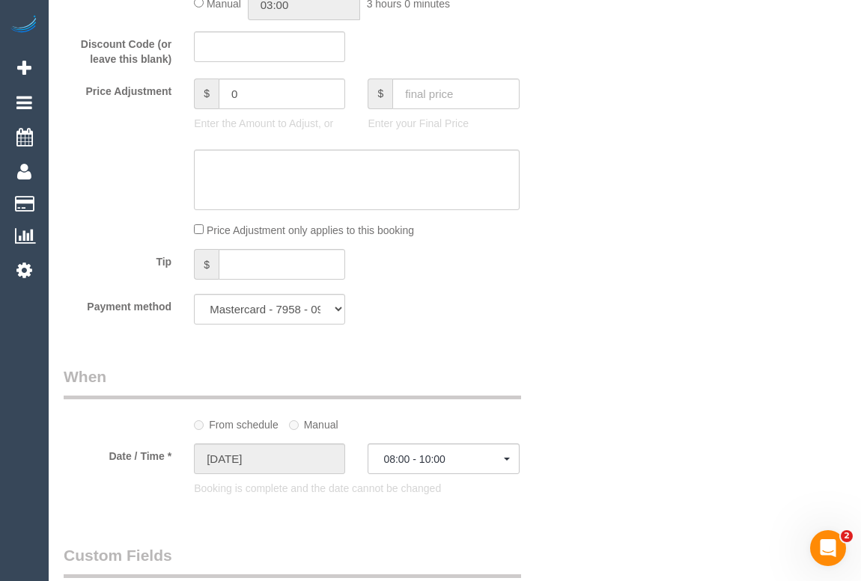
scroll to position [1292, 0]
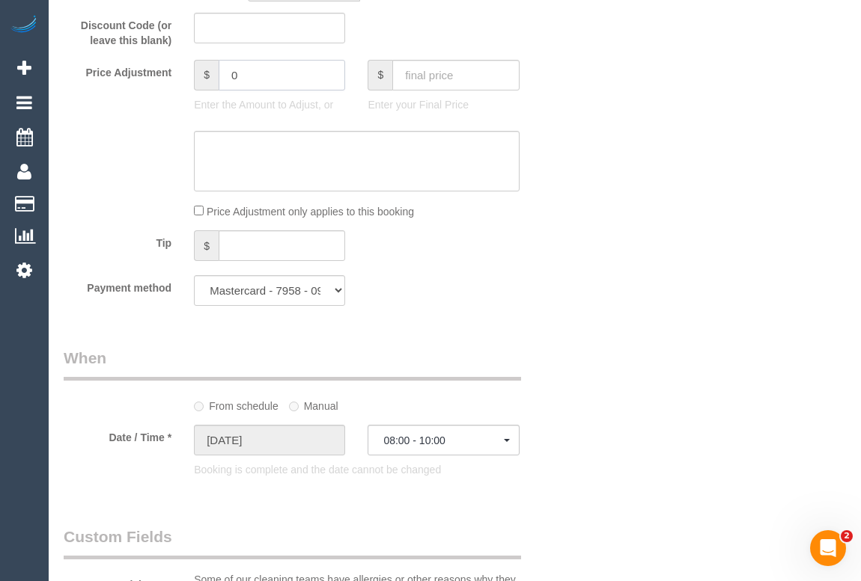
drag, startPoint x: 239, startPoint y: 97, endPoint x: 204, endPoint y: 97, distance: 35.2
click at [204, 91] on div "$ 0" at bounding box center [269, 75] width 151 height 31
type input "-20"
click at [269, 171] on textarea at bounding box center [356, 161] width 325 height 61
type textarea "A"
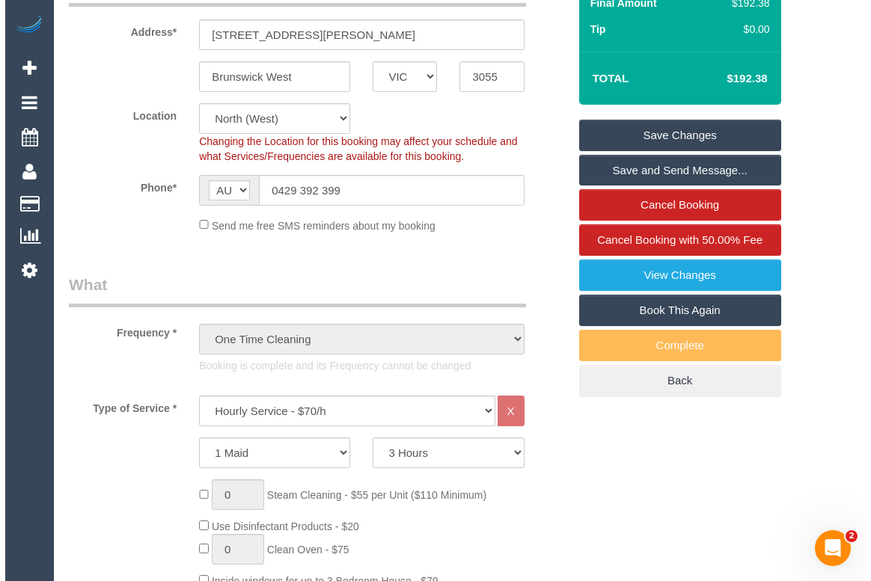
scroll to position [0, 0]
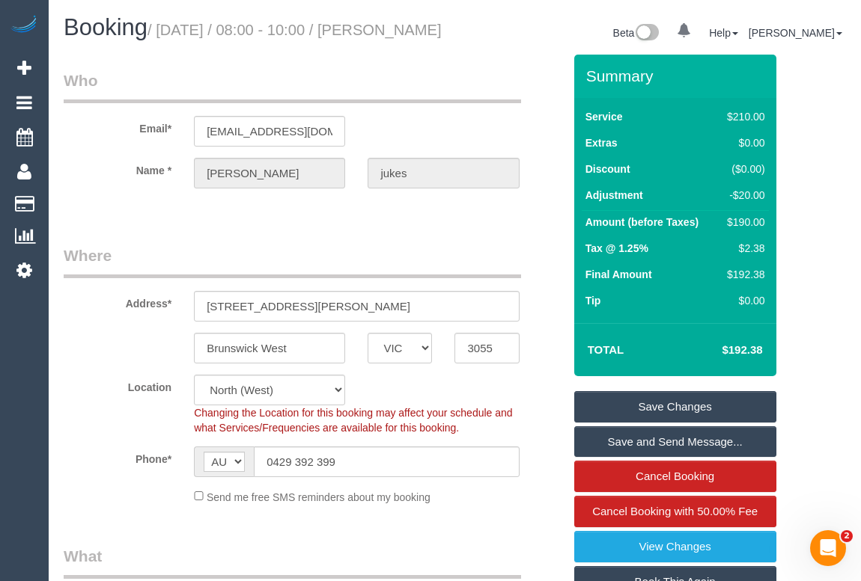
type textarea "Added -20 for missed area-OM"
click at [673, 423] on link "Save Changes" at bounding box center [675, 406] width 202 height 31
